Goal: Information Seeking & Learning: Learn about a topic

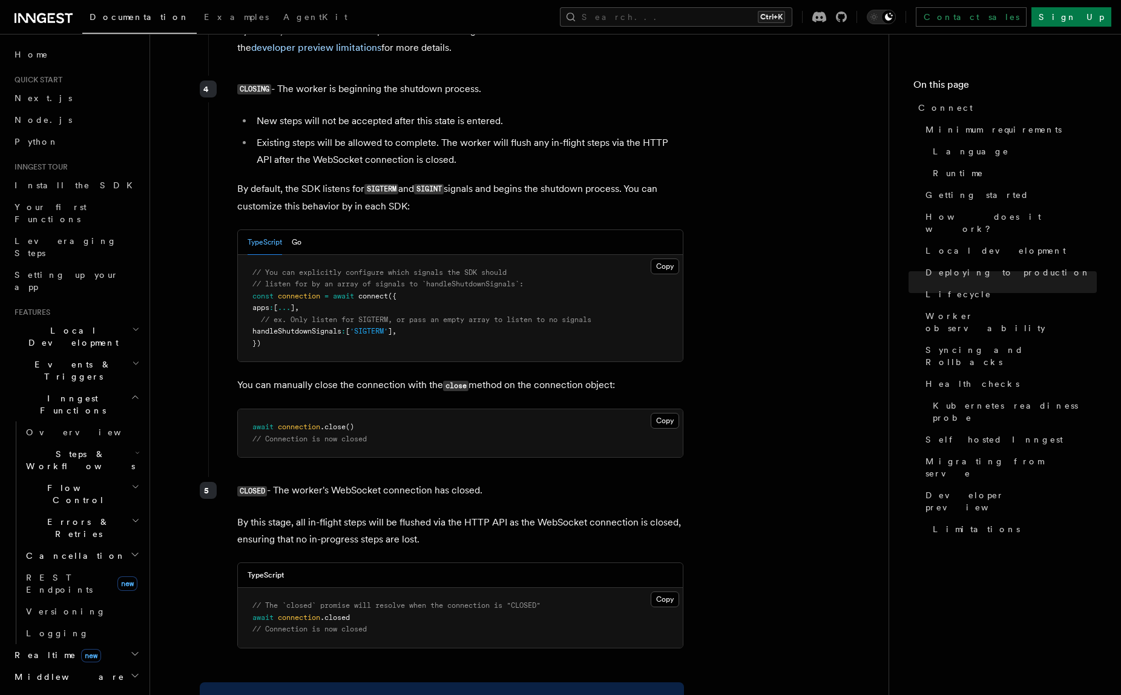
scroll to position [3450, 0]
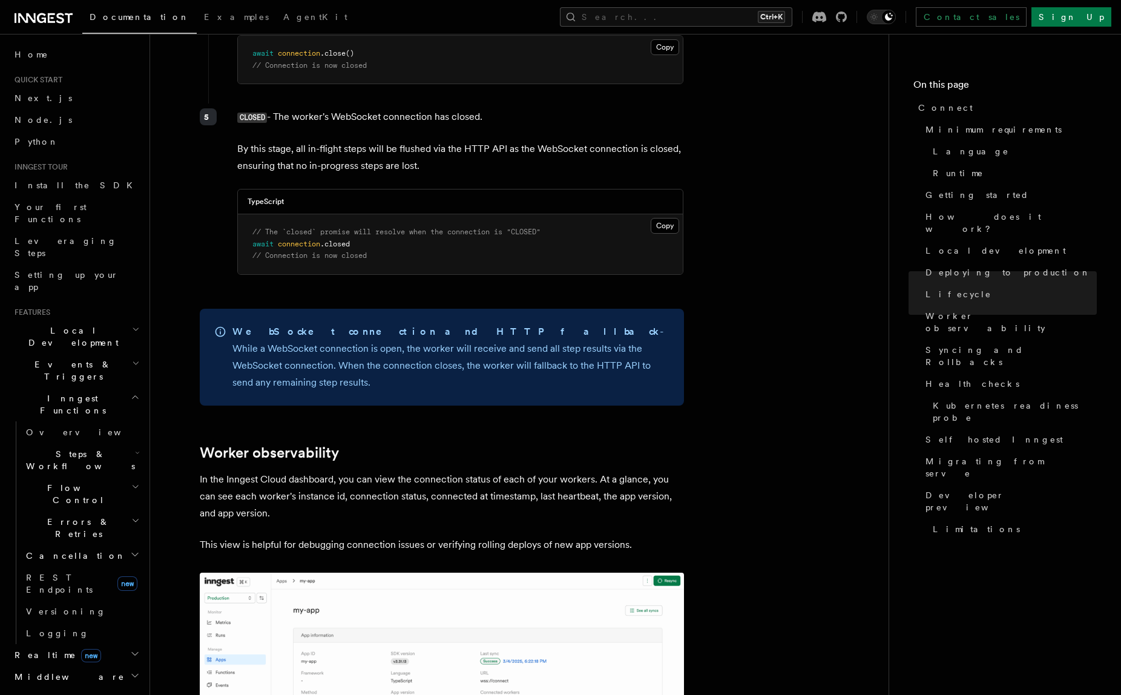
drag, startPoint x: 801, startPoint y: 402, endPoint x: 799, endPoint y: 255, distance: 147.1
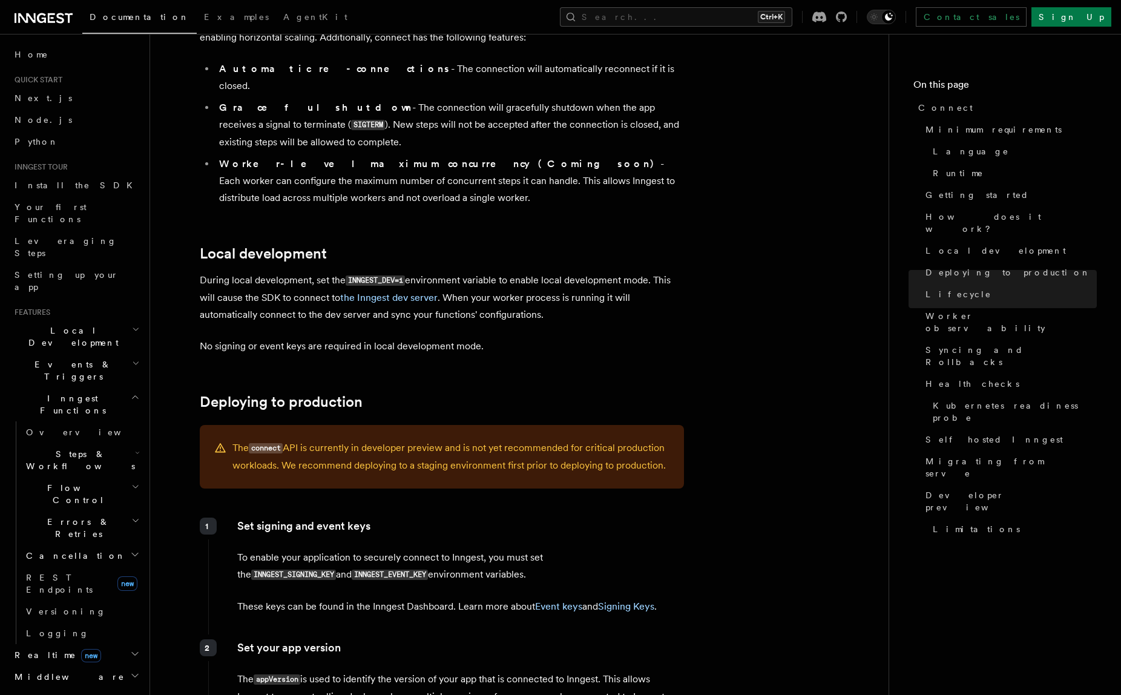
scroll to position [0, 0]
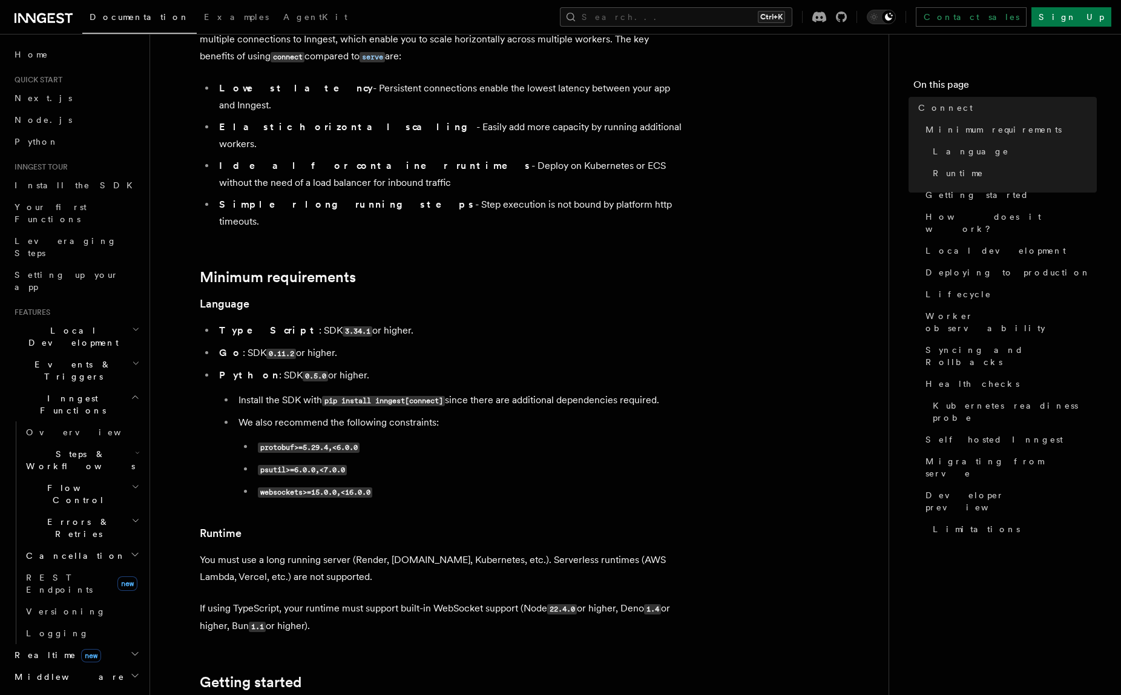
scroll to position [182, 0]
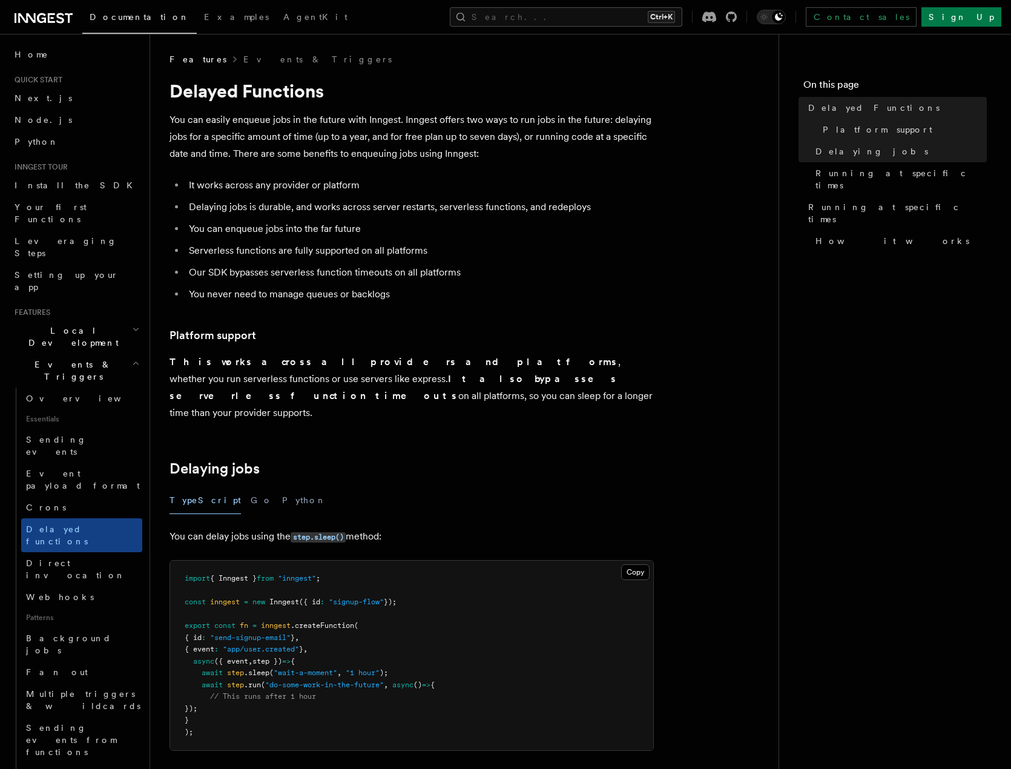
drag, startPoint x: 835, startPoint y: 430, endPoint x: 815, endPoint y: 432, distance: 20.6
